Goal: Task Accomplishment & Management: Use online tool/utility

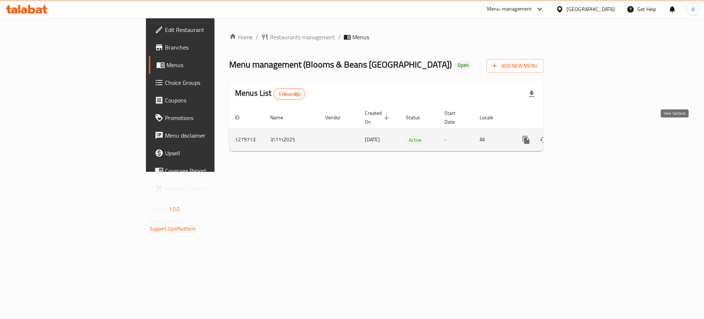
click at [583, 136] on icon "enhanced table" at bounding box center [579, 139] width 7 height 7
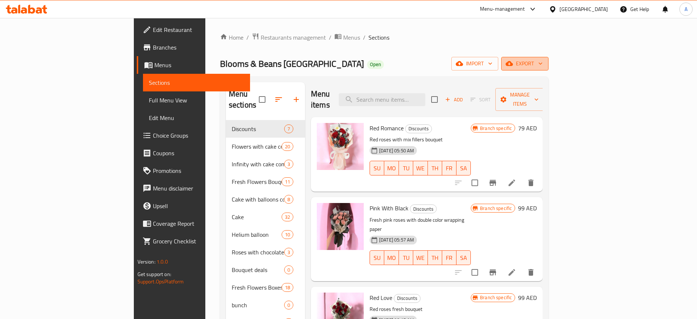
click at [549, 68] on button "export" at bounding box center [525, 64] width 47 height 14
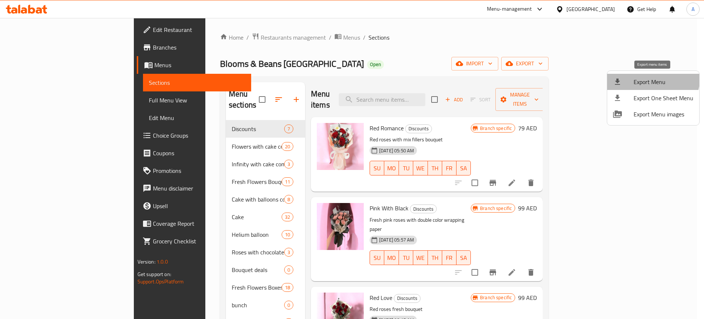
click at [651, 77] on span "Export Menu" at bounding box center [664, 81] width 60 height 9
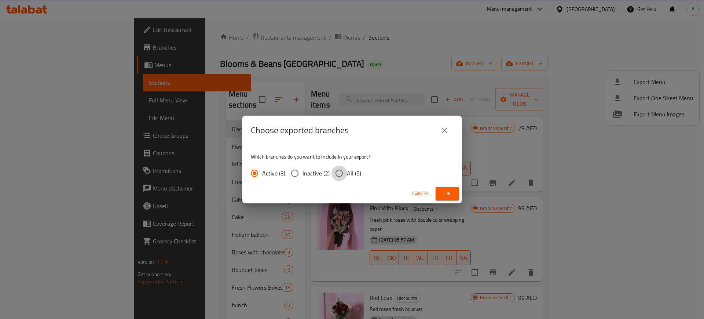
click at [338, 172] on input "All (5)" at bounding box center [339, 172] width 15 height 15
radio input "true"
click at [443, 193] on span "Ok" at bounding box center [448, 193] width 12 height 9
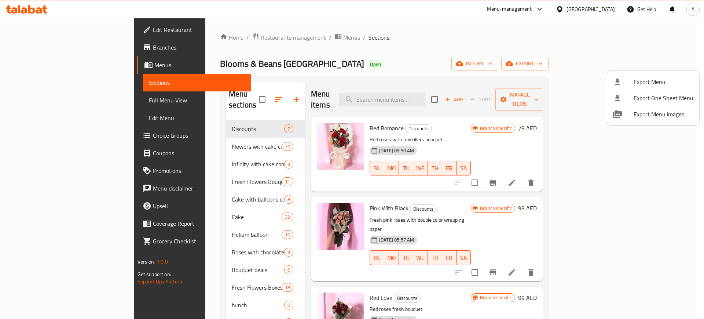
click at [199, 37] on div at bounding box center [352, 159] width 704 height 319
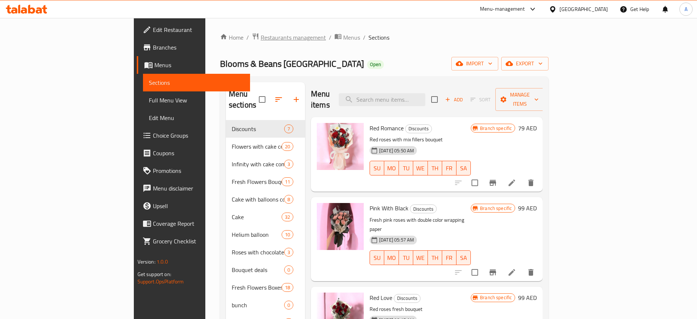
click at [261, 37] on span "Restaurants management" at bounding box center [293, 37] width 65 height 9
